Goal: Task Accomplishment & Management: Manage account settings

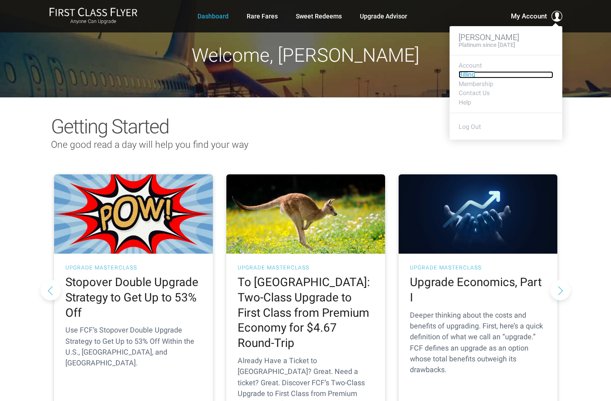
click at [470, 74] on link "Billing" at bounding box center [505, 74] width 95 height 7
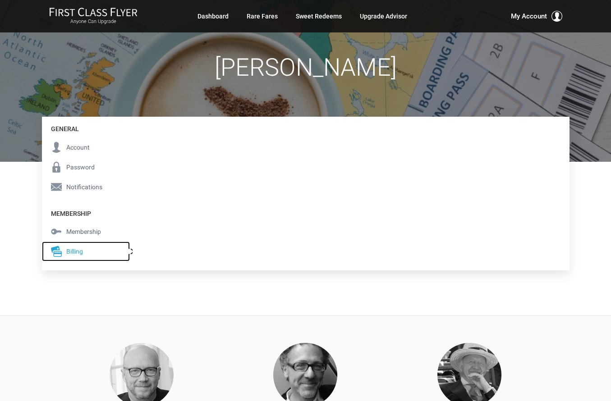
click at [77, 254] on span "Billing" at bounding box center [74, 251] width 17 height 10
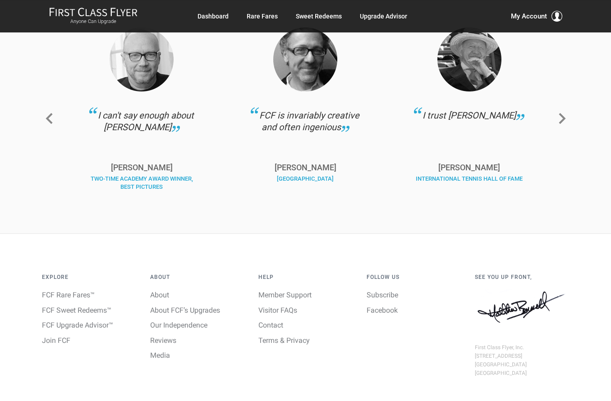
scroll to position [45, 0]
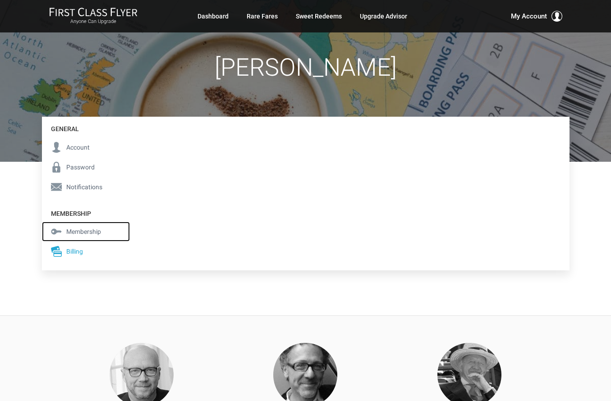
click at [95, 228] on span "Membership" at bounding box center [83, 232] width 35 height 10
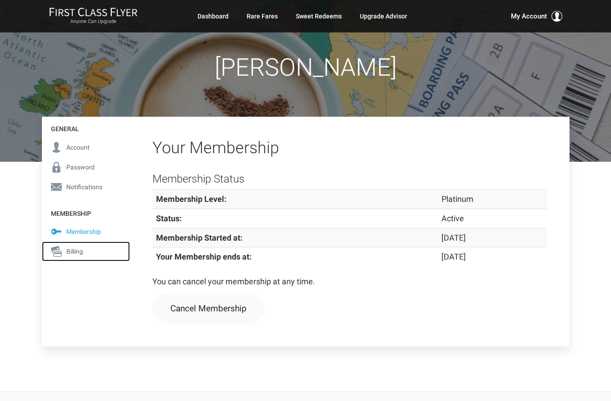
click at [80, 248] on span "Billing" at bounding box center [74, 251] width 17 height 10
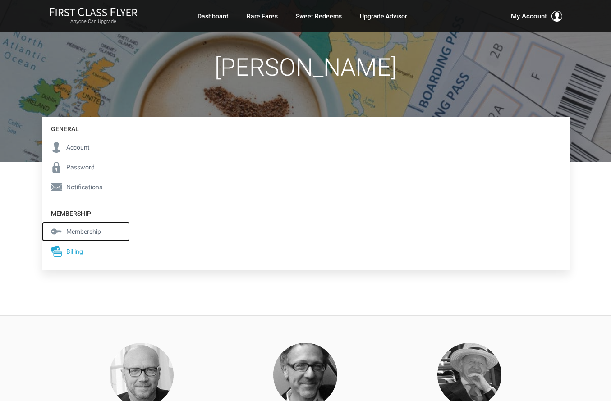
click at [91, 232] on span "Membership" at bounding box center [83, 232] width 35 height 10
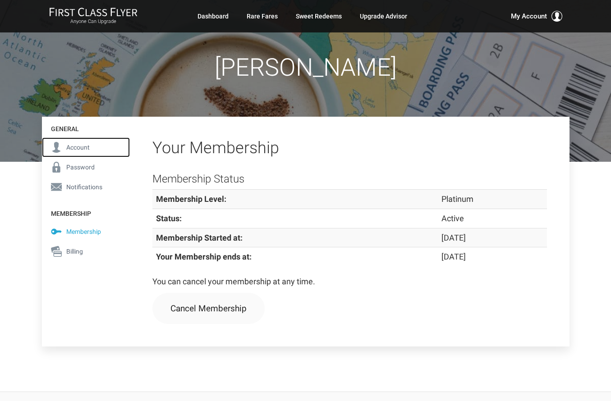
click at [85, 144] on span "Account" at bounding box center [77, 147] width 23 height 10
